Goal: Information Seeking & Learning: Learn about a topic

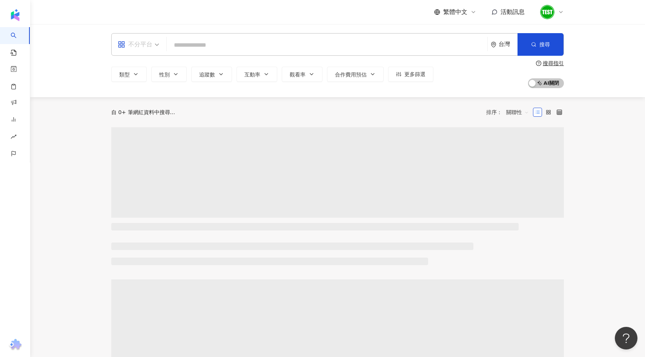
click at [142, 40] on div "不分平台" at bounding box center [135, 44] width 35 height 12
click at [143, 109] on div "YouTube" at bounding box center [141, 107] width 43 height 9
click at [138, 77] on icon "button" at bounding box center [136, 74] width 6 height 6
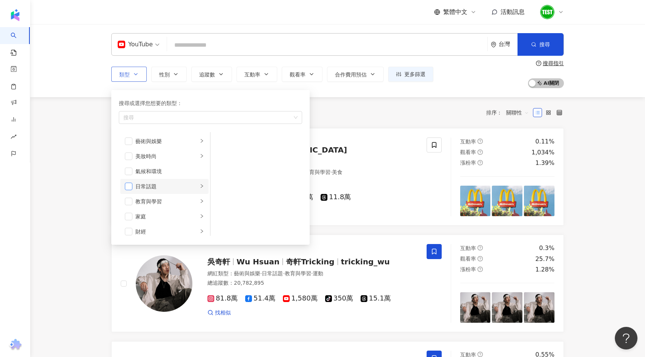
click at [127, 187] on span "button" at bounding box center [129, 187] width 8 height 8
click at [130, 214] on span "button" at bounding box center [129, 217] width 8 height 8
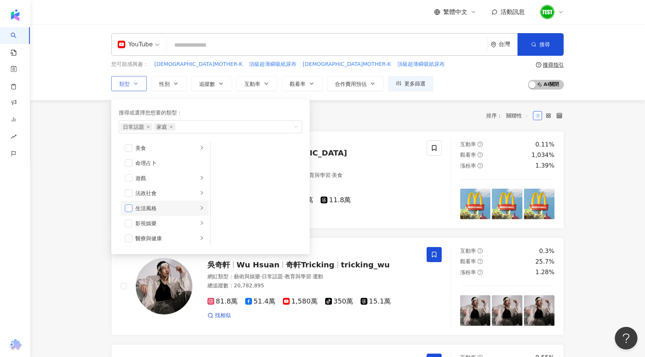
click at [129, 208] on span "button" at bounding box center [129, 209] width 8 height 8
click at [186, 204] on div "生活風格" at bounding box center [166, 208] width 63 height 8
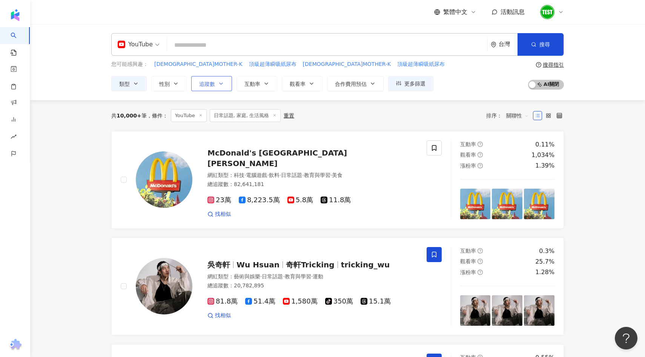
click at [216, 85] on button "追蹤數" at bounding box center [211, 83] width 41 height 15
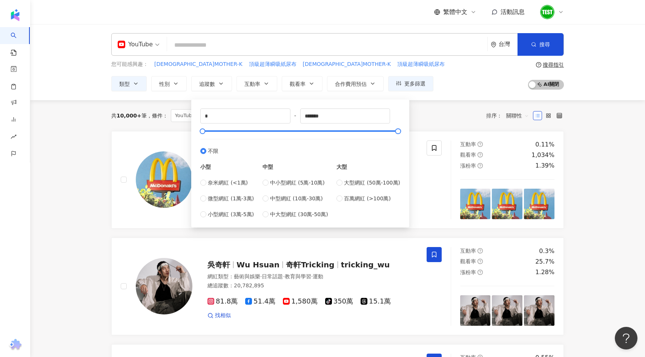
click at [443, 107] on div "共 10,000+ 筆 條件 ： YouTube 日常話題, 家庭, 生活風格 重置 排序： 關聯性" at bounding box center [337, 115] width 453 height 31
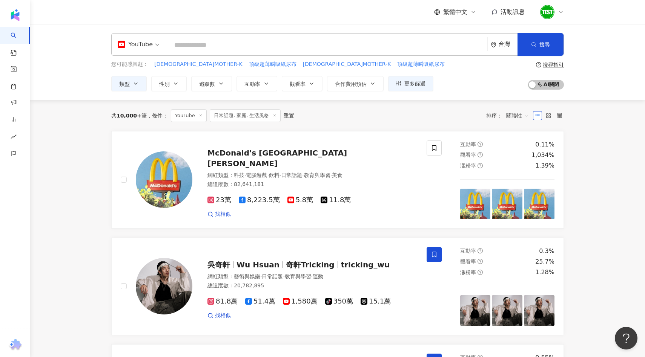
click at [517, 115] on span "關聯性" at bounding box center [517, 116] width 23 height 12
click at [518, 144] on div "追蹤數" at bounding box center [517, 144] width 19 height 8
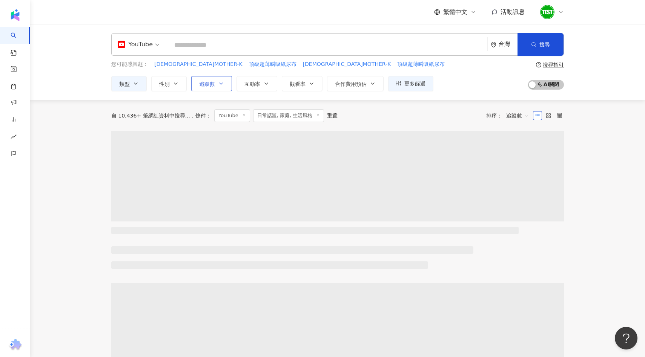
click at [206, 88] on button "追蹤數" at bounding box center [211, 83] width 41 height 15
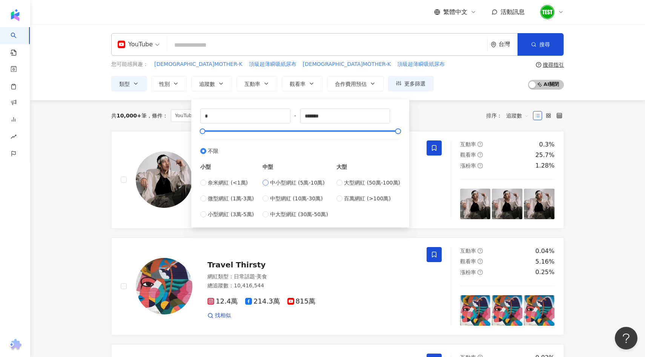
click at [285, 182] on span "中小型網紅 (5萬-10萬)" at bounding box center [297, 183] width 55 height 8
type input "*****"
type input "****"
drag, startPoint x: 213, startPoint y: 132, endPoint x: 205, endPoint y: 132, distance: 7.9
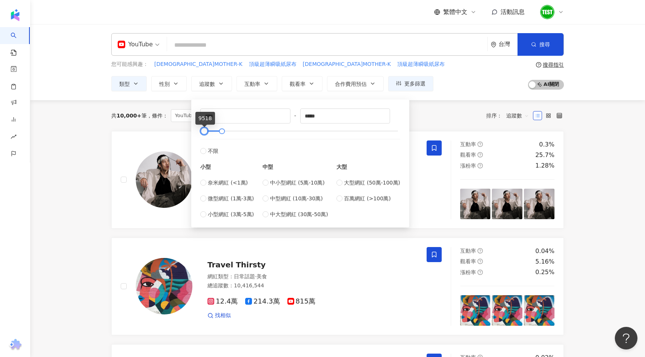
click at [205, 132] on div at bounding box center [204, 131] width 4 height 4
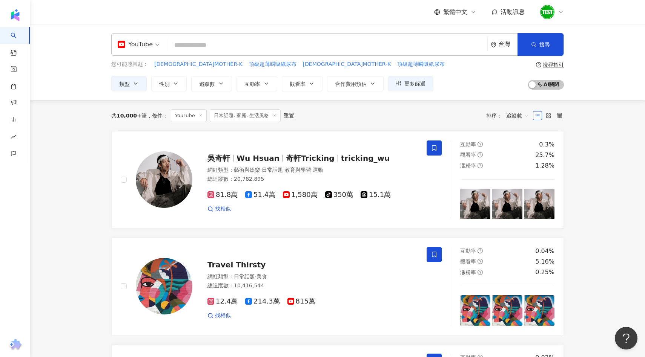
click at [454, 119] on div "共 10,000+ 筆 條件 ： YouTube 日常話題, 家庭, 生活風格 重置 排序： 追蹤數" at bounding box center [337, 115] width 453 height 13
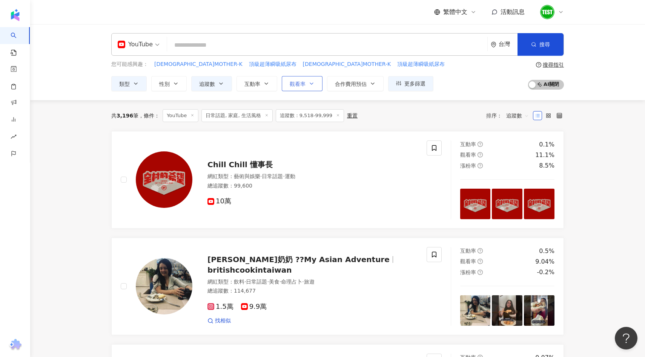
click at [311, 87] on button "觀看率" at bounding box center [302, 83] width 41 height 15
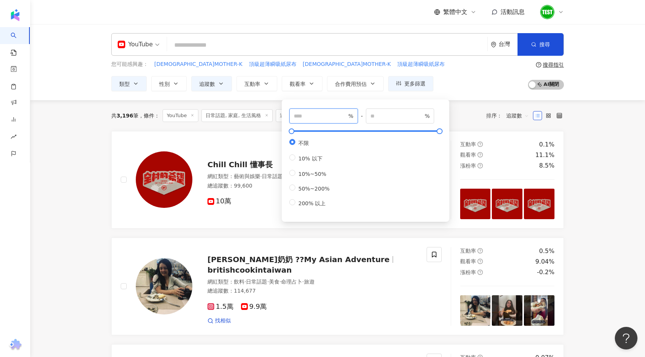
click at [308, 117] on input "number" at bounding box center [320, 116] width 53 height 8
click at [468, 113] on div "共 3,196 筆 條件 ： YouTube 日常話題, 家庭, 生活風格 追蹤數：9,518-99,999 重置 排序： 追蹤數" at bounding box center [337, 115] width 453 height 13
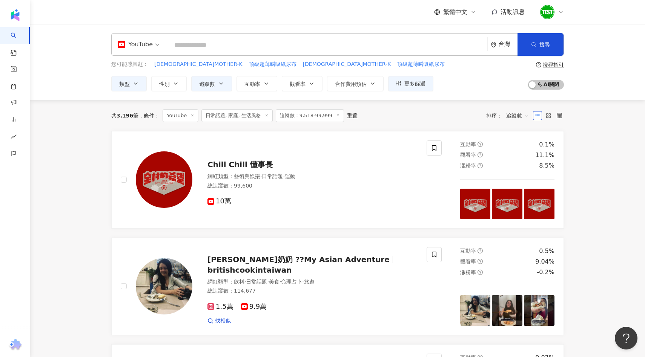
click at [254, 46] on input "search" at bounding box center [327, 45] width 314 height 14
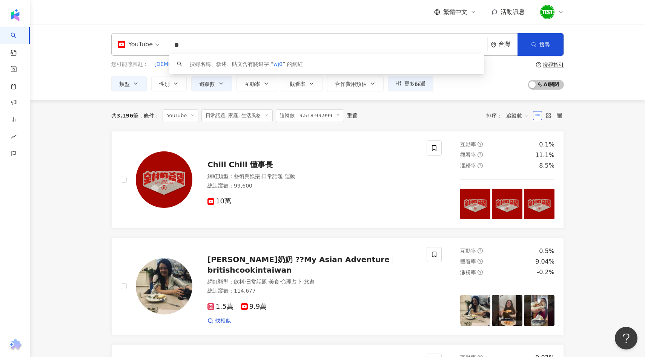
type input "*"
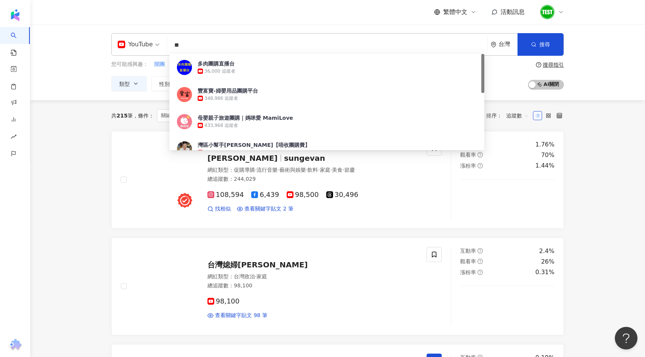
click at [126, 42] on div "YouTube ** 台灣 搜尋 4dc04449-a7d1-401b-9cee-7a3efab95bb9 多肉團購直播台 36,000 追蹤者 豐富寶-婦嬰…" at bounding box center [337, 44] width 453 height 23
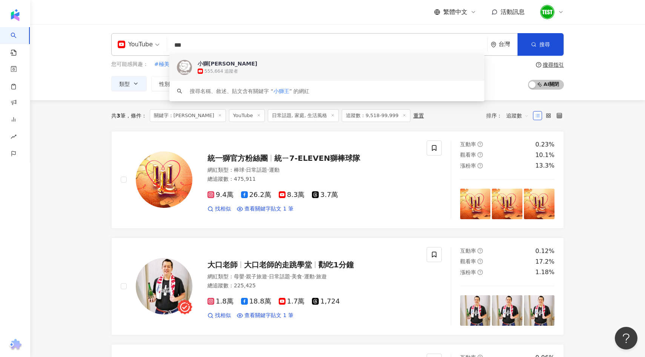
drag, startPoint x: 201, startPoint y: 43, endPoint x: 106, endPoint y: 47, distance: 95.9
click at [106, 47] on div "YouTube *** 台灣 搜尋 f2726708-1768-4840-a400-c0c66242ae00 keyword 小獅[PERSON_NAME]巴…" at bounding box center [337, 62] width 483 height 58
type input "*"
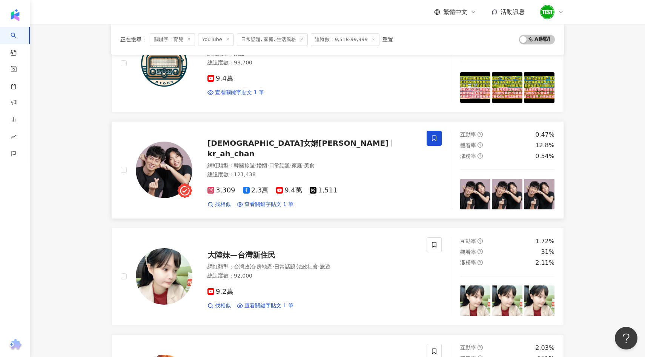
scroll to position [350, 0]
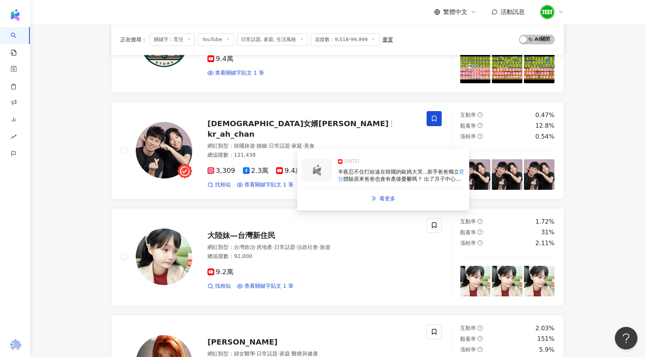
click at [316, 173] on img at bounding box center [316, 170] width 15 height 11
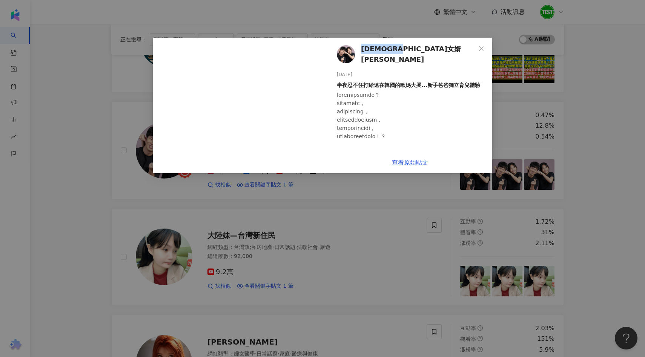
drag, startPoint x: 418, startPoint y: 52, endPoint x: 363, endPoint y: 52, distance: 54.7
click at [363, 52] on div "[DEMOGRAPHIC_DATA]女婿[PERSON_NAME] [DATE] 半夜忍不住打給遠在韓國的歐媽大哭...新手爸爸獨立育兒體驗 3,296 11…" at bounding box center [410, 95] width 164 height 114
copy span "[DEMOGRAPHIC_DATA]女婿[PERSON_NAME]"
click at [195, 175] on div "[DEMOGRAPHIC_DATA]女婿[PERSON_NAME] [DATE] 半夜忍不住打給遠在韓國的歐媽大哭...新手爸爸獨立育兒體驗 3,296 11…" at bounding box center [322, 178] width 645 height 357
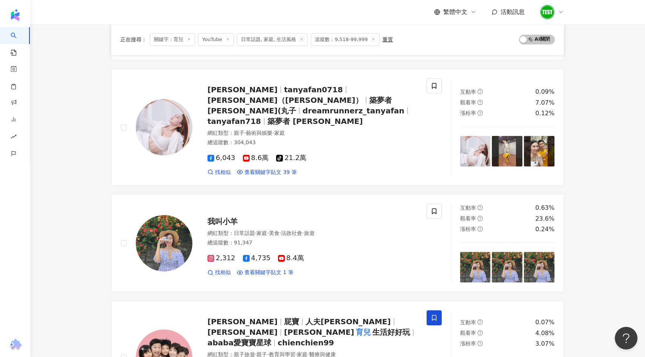
scroll to position [1041, 0]
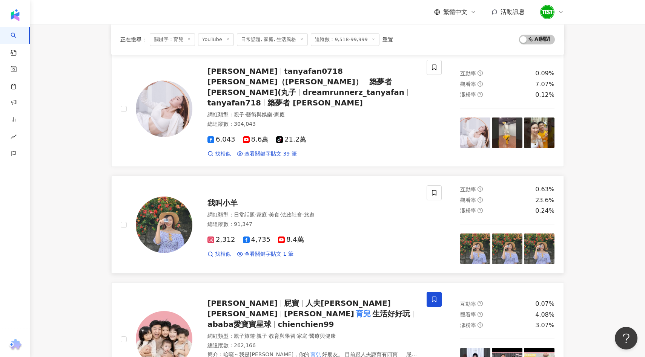
drag, startPoint x: 230, startPoint y: 187, endPoint x: 200, endPoint y: 183, distance: 29.6
drag, startPoint x: 200, startPoint y: 183, endPoint x: 260, endPoint y: 214, distance: 67.5
click at [264, 251] on span "查看關鍵字貼文 1 筆" at bounding box center [268, 255] width 49 height 8
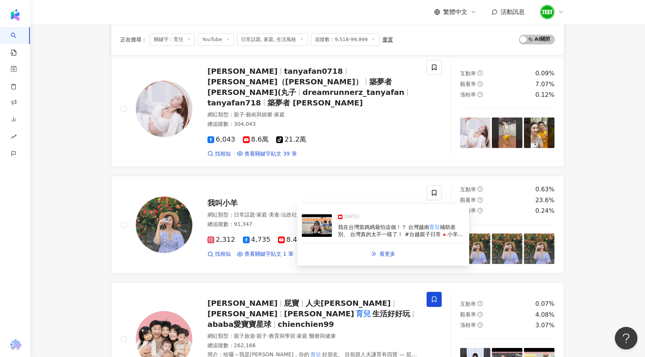
click at [320, 229] on img at bounding box center [317, 226] width 30 height 23
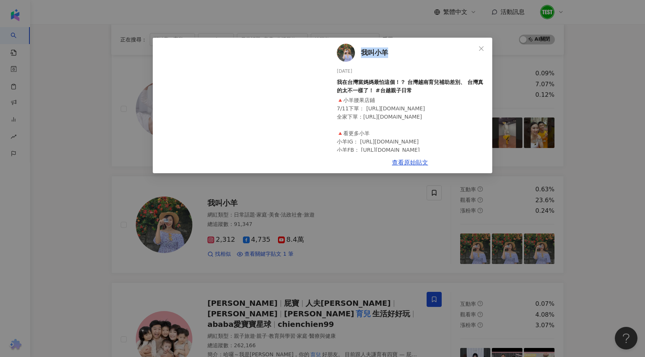
drag, startPoint x: 391, startPoint y: 53, endPoint x: 362, endPoint y: 53, distance: 29.0
click at [362, 53] on div "我叫小羊 [DATE] 我在台灣當媽媽最怕這個！？ 台灣越南育兒補助差別、 台灣真的太不一樣了！ #台越親子日常 🔺小羊腰果店鋪 7/11下單： [URL][…" at bounding box center [410, 95] width 164 height 114
copy span "我叫小羊"
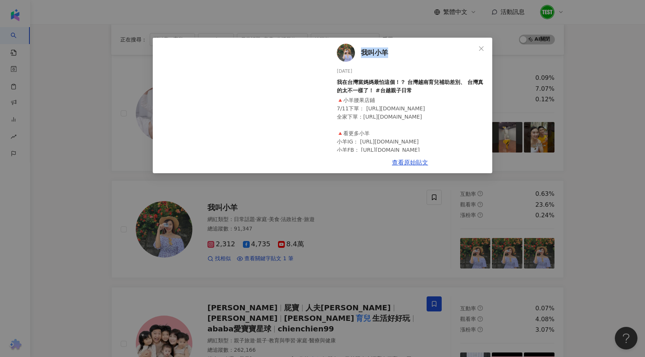
scroll to position [1035, 0]
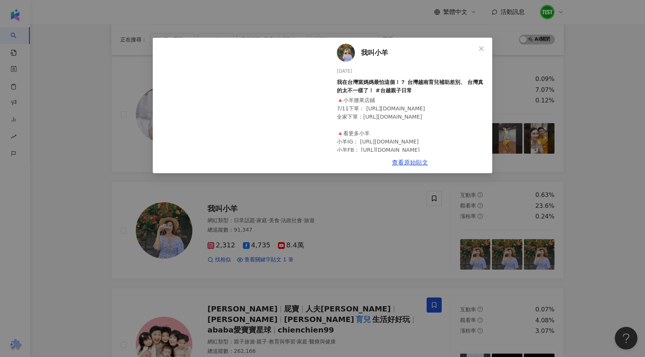
click at [372, 202] on div "我叫小羊 [DATE] 我在台灣當媽媽最怕這個！？ 台灣越南育兒補助差別、 台灣真的太不一樣了！ #台越親子日常 🔺小羊腰果店鋪 7/11下單： [URL][…" at bounding box center [322, 178] width 645 height 357
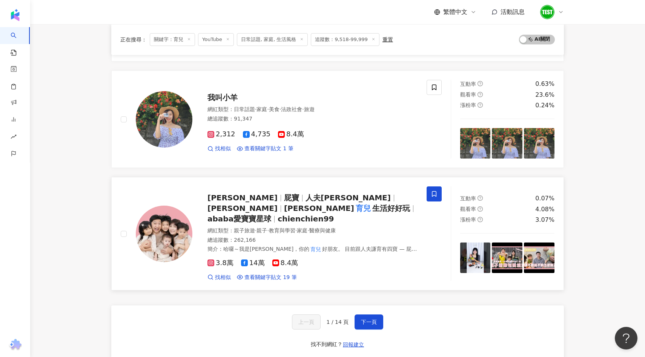
scroll to position [1147, 0]
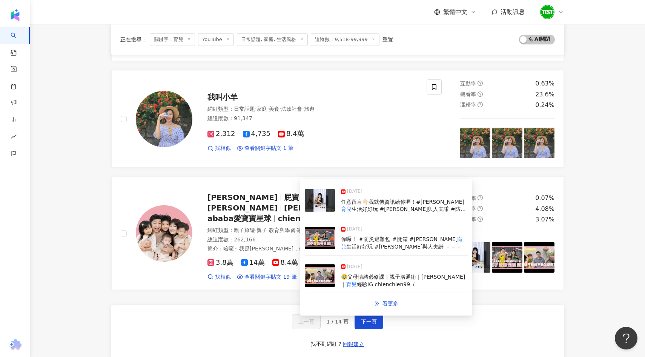
click at [324, 241] on img at bounding box center [320, 238] width 30 height 23
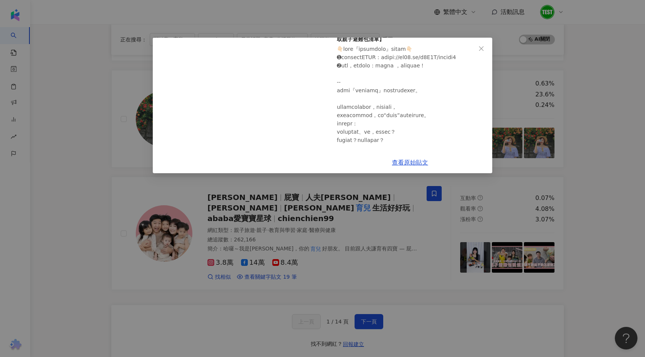
scroll to position [0, 0]
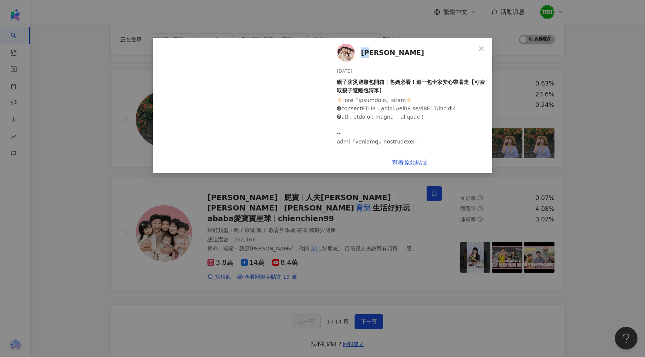
drag, startPoint x: 385, startPoint y: 51, endPoint x: 361, endPoint y: 51, distance: 23.8
click at [361, 51] on div "[PERSON_NAME] [DATE] 親子防災避難包開箱｜爸媽必看！這一包全家安心帶著走【可索取親子避難包清單】 77 29 5,192" at bounding box center [410, 95] width 164 height 114
copy span "[PERSON_NAME]"
click at [564, 134] on div "[PERSON_NAME] [DATE] 親子防災避難包開箱｜爸媽必看！這一包全家安心帶著走【可索取親子避難包清單】 77 29 5,192 查看原始貼文" at bounding box center [322, 178] width 645 height 357
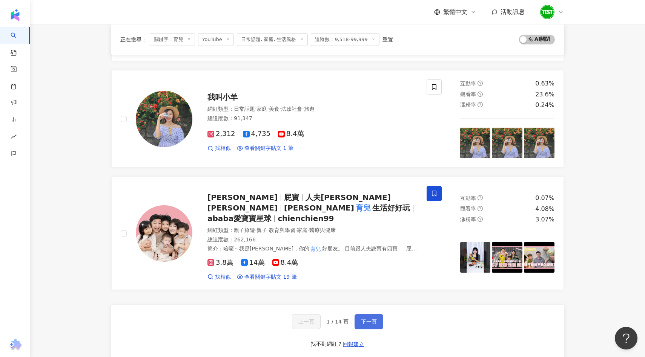
click at [362, 314] on button "下一頁" at bounding box center [368, 321] width 29 height 15
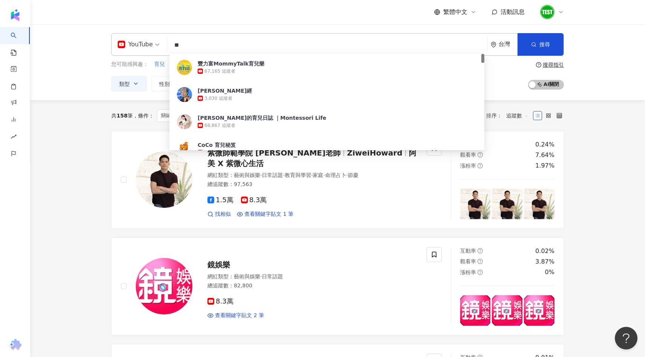
drag, startPoint x: 210, startPoint y: 44, endPoint x: 149, endPoint y: 44, distance: 61.1
click at [149, 44] on div "YouTube ** 台灣 搜尋 3f16955d-2a2d-492f-a4f6-47940f23449b 豐力富MommyTalk育兒樂 67,165 追蹤…" at bounding box center [337, 44] width 453 height 23
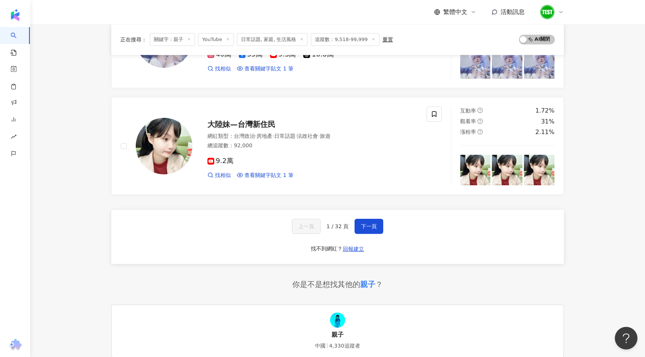
scroll to position [1208, 0]
type input "**"
click at [376, 229] on button "下一頁" at bounding box center [368, 226] width 29 height 15
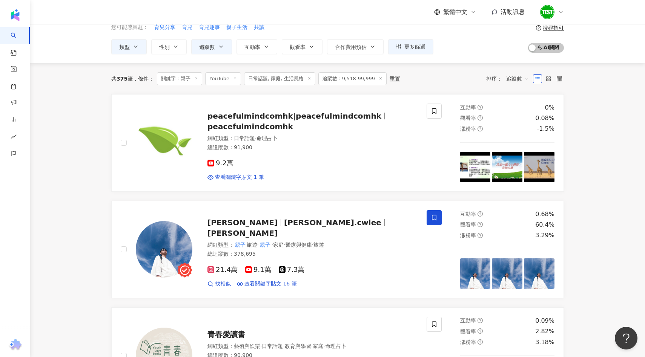
scroll to position [0, 0]
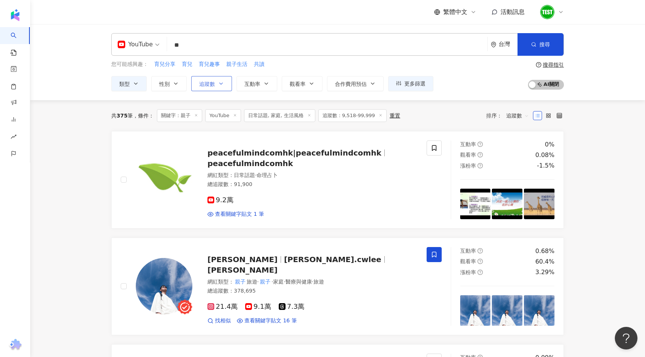
click at [212, 85] on span "追蹤數" at bounding box center [207, 84] width 16 height 6
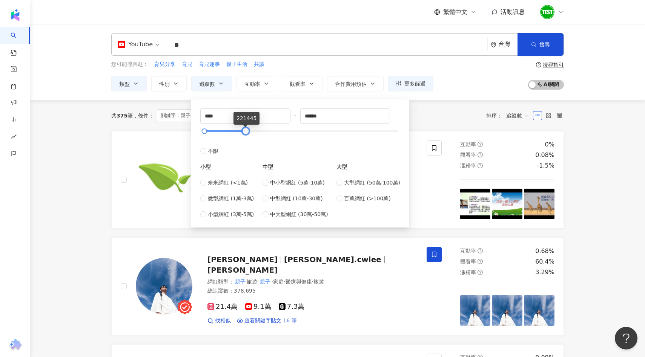
type input "******"
drag, startPoint x: 221, startPoint y: 129, endPoint x: 245, endPoint y: 130, distance: 24.5
click at [245, 130] on div at bounding box center [247, 131] width 4 height 4
click at [430, 116] on div "共 375 筆 條件 ： 關鍵字：親子 YouTube 日常話題, 家庭, 生活風格 追蹤數：9,518-99,999 重置 排序： 追蹤數" at bounding box center [337, 115] width 453 height 13
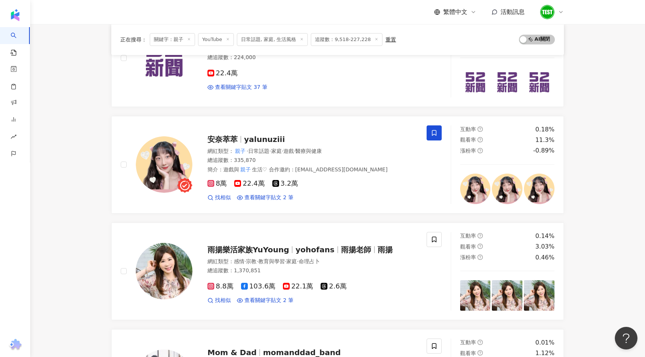
scroll to position [123, 0]
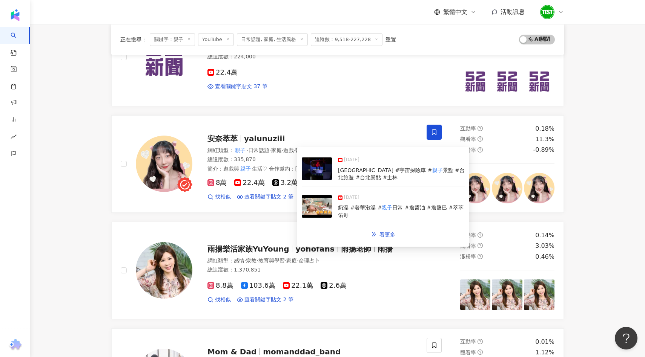
click at [320, 211] on img at bounding box center [317, 206] width 30 height 23
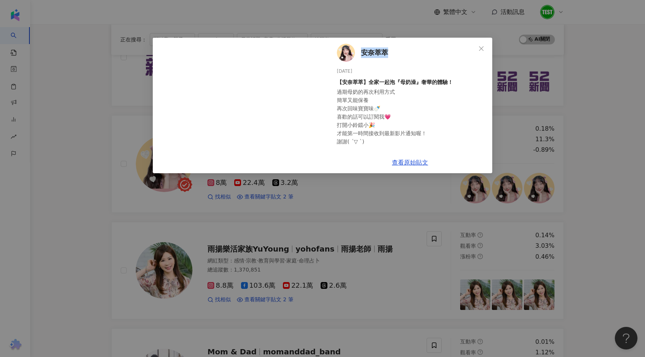
drag, startPoint x: 397, startPoint y: 50, endPoint x: 363, endPoint y: 49, distance: 34.7
click at [363, 49] on div "安奈萃萃 [DATE] 【安奈萃萃】全家一起泡『母奶澡』奢華的體驗！ 過期母奶的再次利用方式 簡單又能保養 再次回味寶寶味🍼 喜歡的話可以訂閱我💗 打開小鈴鐺…" at bounding box center [410, 95] width 164 height 114
copy span "安奈萃萃"
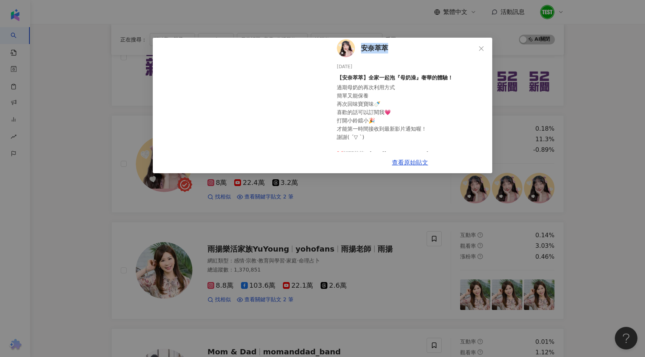
scroll to position [0, 0]
